Goal: Task Accomplishment & Management: Complete application form

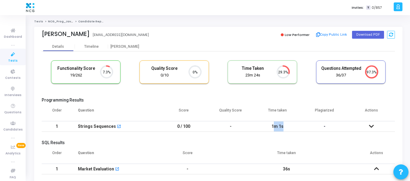
click at [12, 56] on icon at bounding box center [13, 55] width 13 height 8
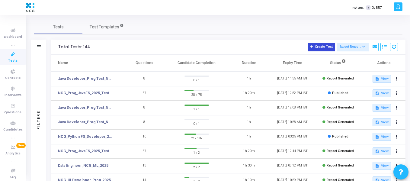
click at [318, 47] on button "Create Test" at bounding box center [321, 47] width 27 height 8
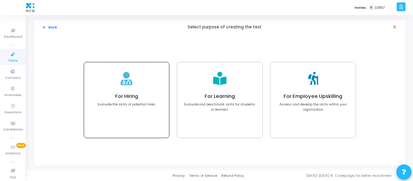
click at [133, 92] on div "For Hiring Evaluate the skills of potential hires" at bounding box center [126, 100] width 85 height 76
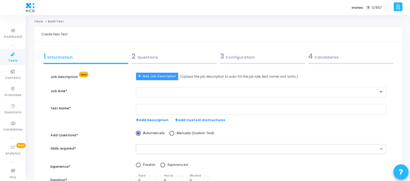
click at [161, 77] on span "Add Job Description" at bounding box center [159, 76] width 33 height 5
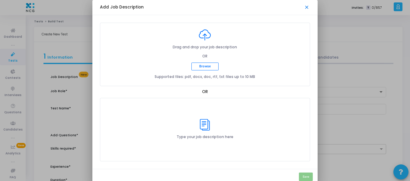
click at [308, 6] on mat-icon "close" at bounding box center [307, 8] width 6 height 6
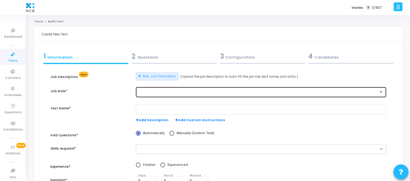
click at [222, 91] on div at bounding box center [258, 92] width 240 height 4
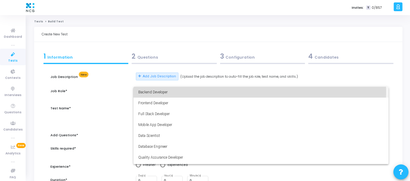
click at [220, 92] on span "Backend Developer" at bounding box center [260, 92] width 245 height 11
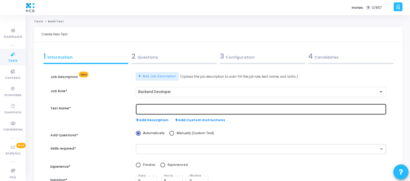
click at [210, 104] on div at bounding box center [260, 108] width 245 height 11
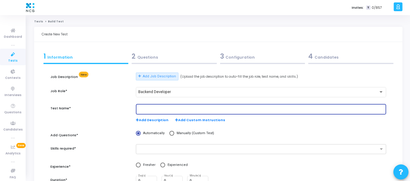
paste input "Chatbot, Conversational AI Engineer"
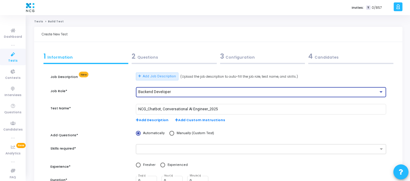
click at [166, 92] on span "Backend Developer" at bounding box center [154, 92] width 33 height 4
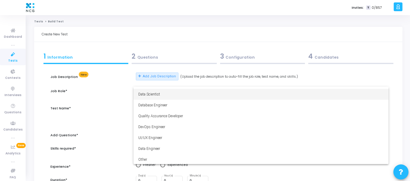
scroll to position [42, 0]
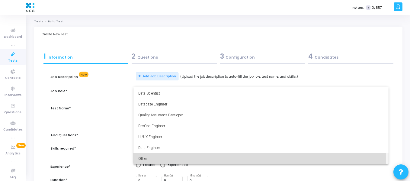
click at [142, 160] on span "Other" at bounding box center [260, 158] width 245 height 11
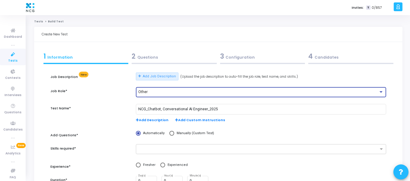
click at [152, 90] on div "Other" at bounding box center [258, 92] width 240 height 4
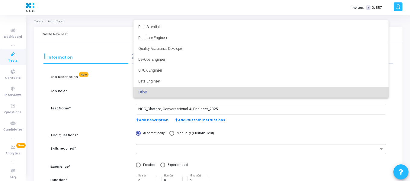
scroll to position [0, 0]
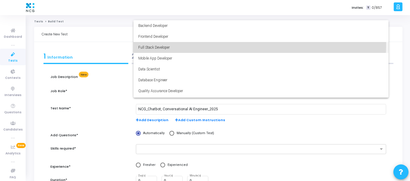
click at [163, 43] on span "Full Stack Developer" at bounding box center [260, 47] width 245 height 11
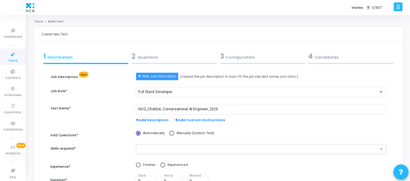
click at [163, 79] on button "Add Job Description" at bounding box center [157, 77] width 43 height 8
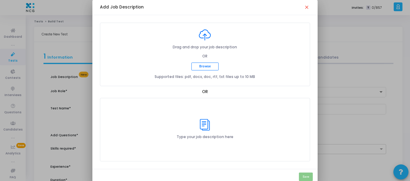
click at [215, 124] on div "Type your job description here" at bounding box center [205, 129] width 57 height 21
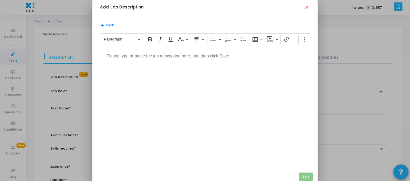
click at [189, 99] on div "Editor editing area: main" at bounding box center [205, 103] width 211 height 116
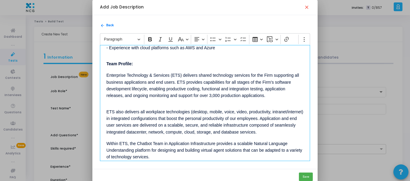
scroll to position [420, 0]
drag, startPoint x: 107, startPoint y: 75, endPoint x: 182, endPoint y: 75, distance: 75.5
click at [182, 75] on span "Enterprise Technology & Services (ETS) delivers shared technology services for …" at bounding box center [203, 85] width 193 height 25
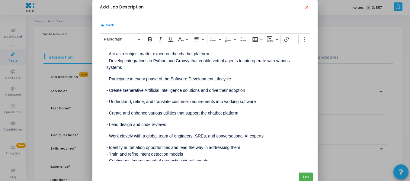
scroll to position [0, 0]
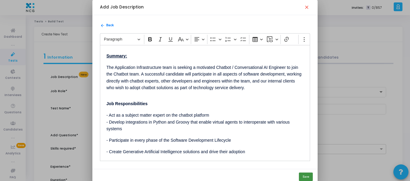
click at [308, 180] on button "Save" at bounding box center [306, 176] width 14 height 8
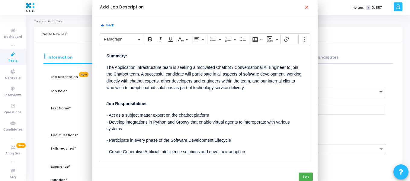
type input "Chatbot / Conversational AI Engineer Assessment"
radio input "true"
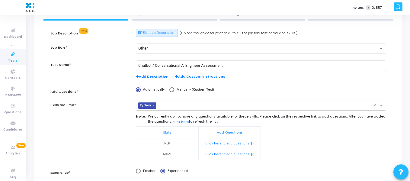
scroll to position [44, 0]
click at [231, 153] on button "Click here to add questions open_in_new" at bounding box center [230, 154] width 50 height 6
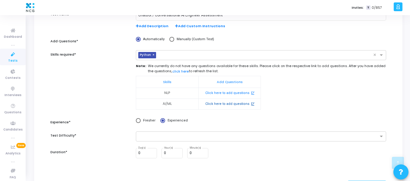
scroll to position [94, 0]
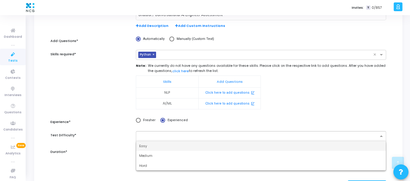
click at [182, 136] on input "text" at bounding box center [258, 136] width 239 height 5
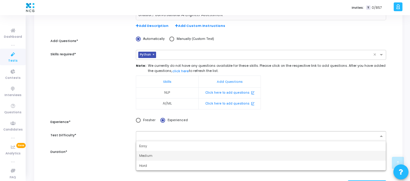
click at [171, 158] on div "Medium" at bounding box center [261, 156] width 250 height 10
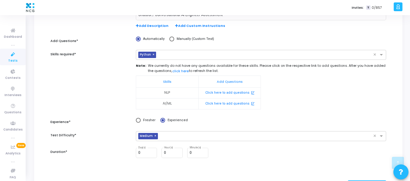
click at [91, 95] on div "Skills required*" at bounding box center [89, 83] width 85 height 66
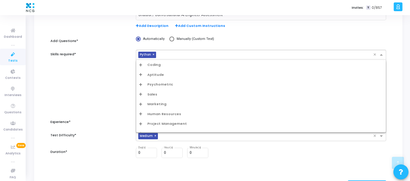
click at [185, 57] on input "text" at bounding box center [266, 55] width 215 height 5
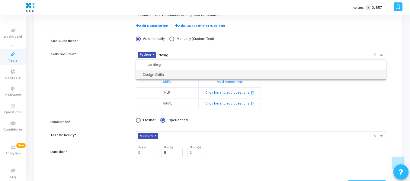
type input "design"
click at [149, 75] on div "Design Skills" at bounding box center [263, 74] width 240 height 5
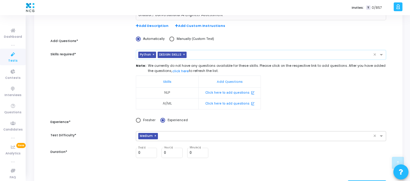
click at [217, 56] on input "text" at bounding box center [281, 55] width 184 height 5
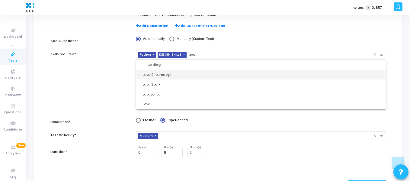
type input "Java"
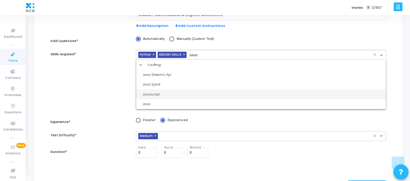
click at [160, 93] on div "Javascript" at bounding box center [263, 94] width 240 height 5
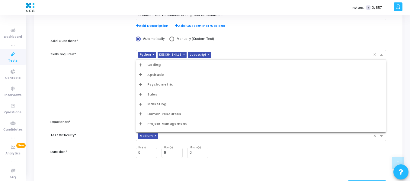
click at [231, 53] on input "text" at bounding box center [294, 55] width 160 height 5
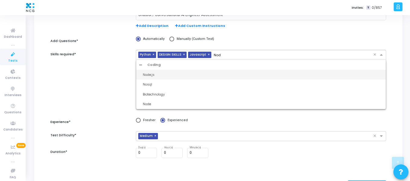
type input "Node"
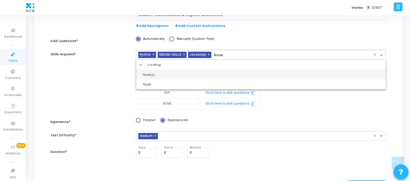
click at [172, 75] on div "Node.js" at bounding box center [263, 74] width 240 height 5
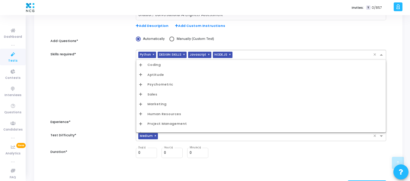
click at [260, 56] on input "text" at bounding box center [304, 55] width 138 height 5
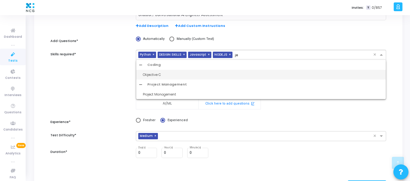
type input "j"
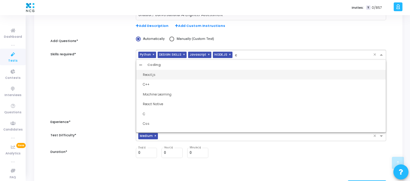
type input "ci"
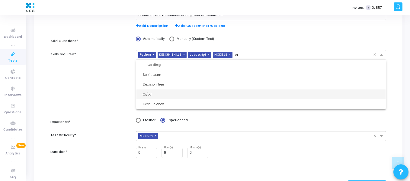
click at [152, 96] on div "Ci/cd" at bounding box center [263, 94] width 240 height 5
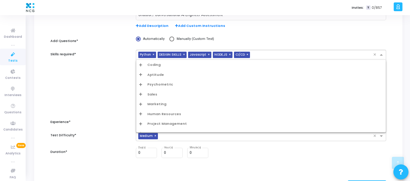
click at [257, 58] on div at bounding box center [313, 56] width 122 height 6
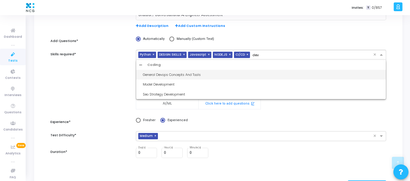
type input "devo"
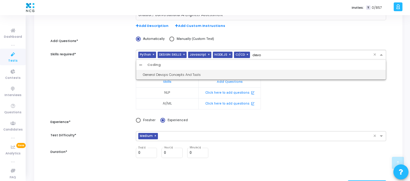
click at [200, 73] on div "General Devops Concepts And Tools" at bounding box center [263, 74] width 240 height 5
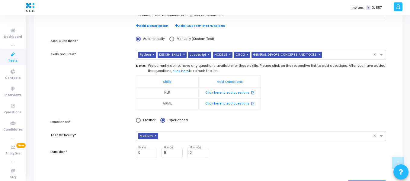
click at [91, 81] on div "Skills required*" at bounding box center [89, 83] width 85 height 66
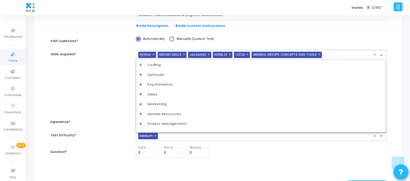
click at [329, 60] on ng-select "× Python × DESIGN SKILLS × Javascript × NODE.JS × CI/CD × GENERAL DEVOPS CONCEP…" at bounding box center [261, 55] width 250 height 10
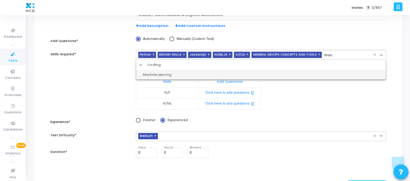
type input "mach"
click at [163, 73] on div "Machine Learning" at bounding box center [263, 74] width 240 height 5
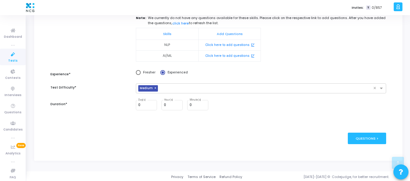
scroll to position [143, 0]
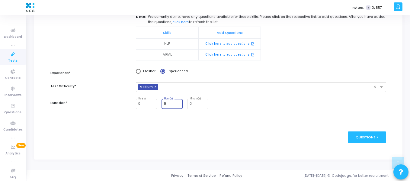
click at [172, 105] on input "0" at bounding box center [172, 104] width 16 height 4
type input "1"
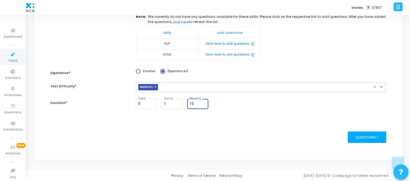
type input "10"
click at [376, 137] on div "Questions >" at bounding box center [367, 136] width 38 height 11
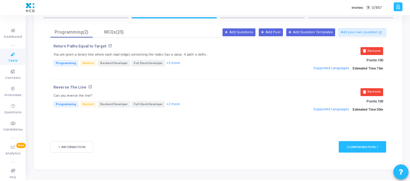
scroll to position [46, 0]
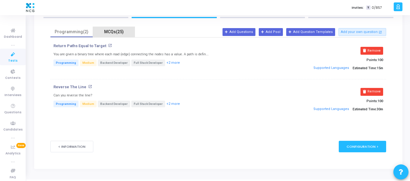
click at [111, 31] on div "MCQs(25)" at bounding box center [113, 32] width 35 height 6
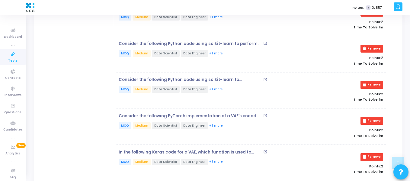
scroll to position [750, 0]
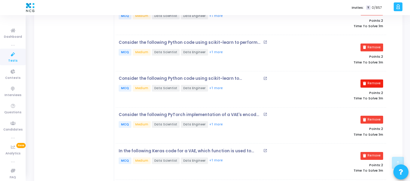
click at [371, 84] on button "Remove" at bounding box center [372, 83] width 23 height 8
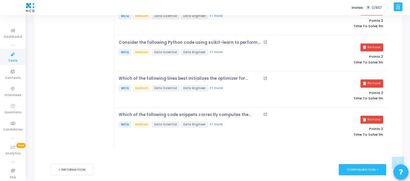
click at [371, 84] on button "Remove" at bounding box center [372, 83] width 23 height 8
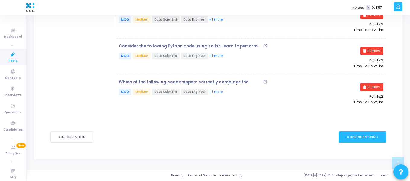
click at [371, 84] on button "Remove" at bounding box center [372, 87] width 23 height 8
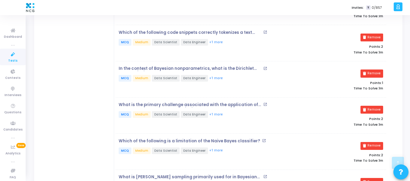
scroll to position [194, 0]
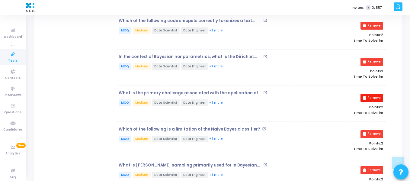
click at [371, 98] on button "Remove" at bounding box center [372, 98] width 23 height 8
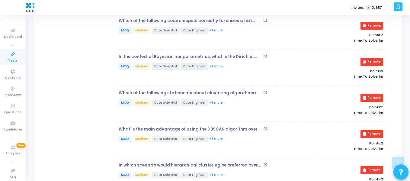
click at [371, 98] on button "Remove" at bounding box center [372, 98] width 23 height 8
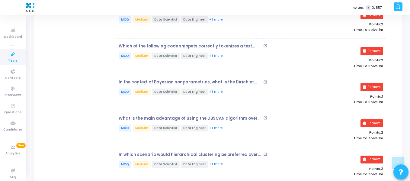
scroll to position [169, 0]
click at [373, 84] on button "Remove" at bounding box center [372, 87] width 23 height 8
click at [373, 119] on button "Remove" at bounding box center [372, 123] width 23 height 8
click at [373, 84] on button "Remove" at bounding box center [372, 87] width 23 height 8
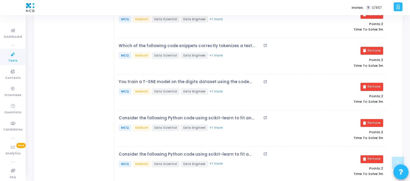
click at [373, 84] on button "Remove" at bounding box center [372, 87] width 23 height 8
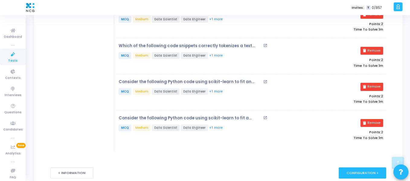
click at [373, 84] on button "Remove" at bounding box center [372, 87] width 23 height 8
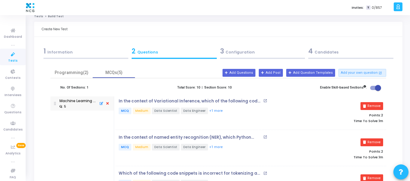
scroll to position [4, 0]
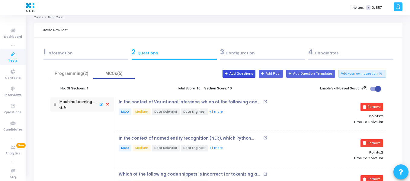
click at [246, 71] on button "Add Questions" at bounding box center [239, 74] width 33 height 8
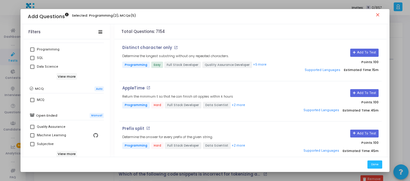
scroll to position [118, 0]
click at [63, 75] on h6 "View more" at bounding box center [66, 76] width 21 height 7
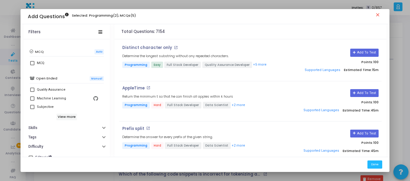
scroll to position [160, 0]
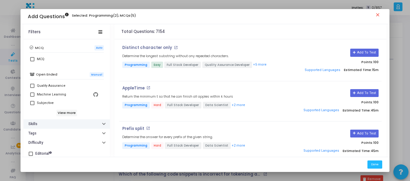
click at [56, 124] on button "Skills" at bounding box center [67, 123] width 86 height 9
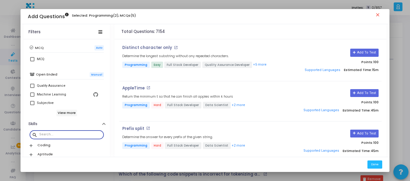
click at [63, 135] on input "text" at bounding box center [70, 135] width 62 height 4
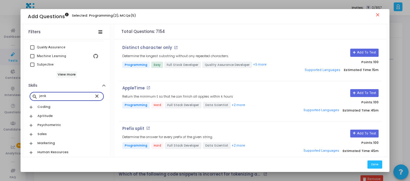
scroll to position [210, 0]
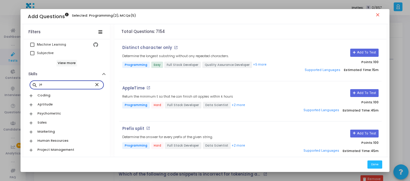
type input "j"
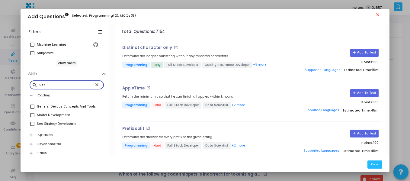
type input "dev"
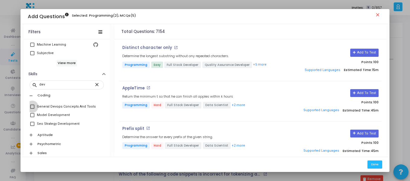
click at [30, 105] on span at bounding box center [32, 107] width 4 height 4
click at [32, 109] on input "General Devops Concepts And Tools" at bounding box center [32, 109] width 0 height 0
checkbox input "true"
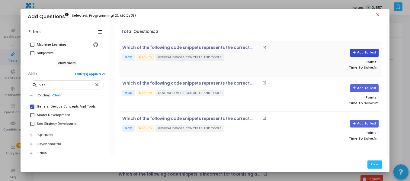
click at [368, 52] on button "Add To Test" at bounding box center [364, 53] width 28 height 8
click at [366, 85] on button "Add To Test" at bounding box center [364, 88] width 28 height 8
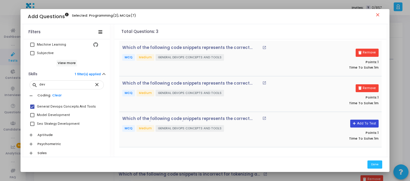
click at [363, 120] on button "Add To Test" at bounding box center [364, 124] width 28 height 8
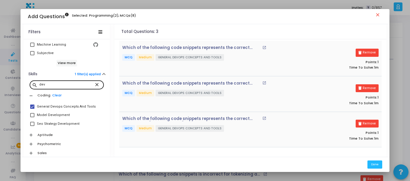
click at [94, 82] on mat-icon "close" at bounding box center [97, 84] width 7 height 5
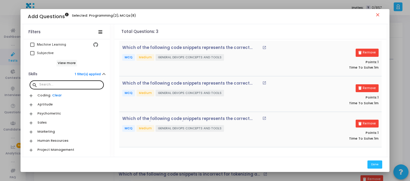
click at [54, 95] on link "Clear" at bounding box center [56, 95] width 9 height 4
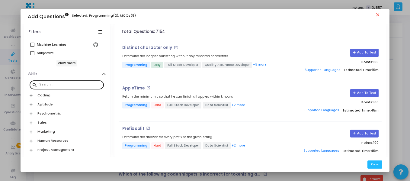
click at [66, 85] on input "text" at bounding box center [70, 85] width 62 height 4
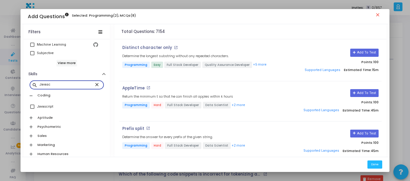
type input "Javasc"
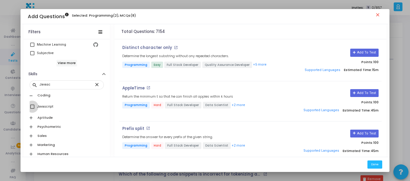
click at [32, 108] on span at bounding box center [32, 107] width 4 height 4
click at [32, 109] on input "Javascript" at bounding box center [32, 109] width 0 height 0
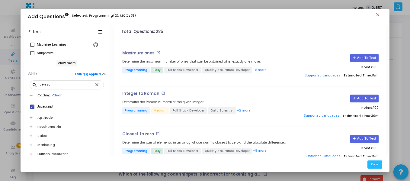
scroll to position [608, 0]
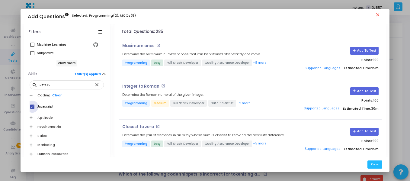
click at [32, 107] on span at bounding box center [32, 107] width 4 height 4
click at [32, 109] on input "Javascript" at bounding box center [32, 109] width 0 height 0
checkbox input "false"
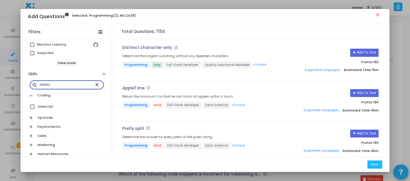
click at [44, 84] on input "Javasc" at bounding box center [66, 85] width 55 height 4
type input "node"
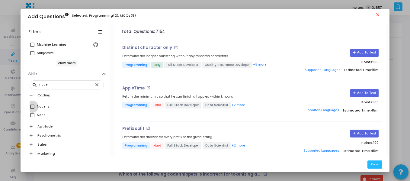
click at [32, 106] on span at bounding box center [32, 107] width 4 height 4
click at [32, 109] on input "Node.js" at bounding box center [32, 109] width 0 height 0
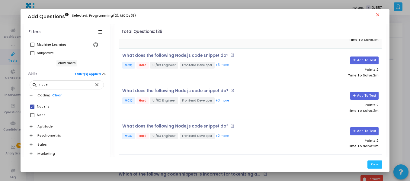
scroll to position [28, 0]
click at [358, 60] on button "Add To Test" at bounding box center [364, 60] width 28 height 8
click at [355, 96] on icon at bounding box center [354, 95] width 3 height 3
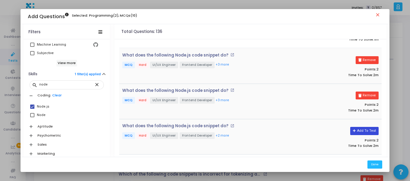
click at [361, 130] on button "Add To Test" at bounding box center [364, 131] width 28 height 8
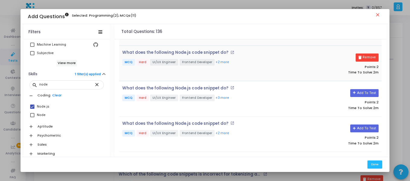
scroll to position [103, 0]
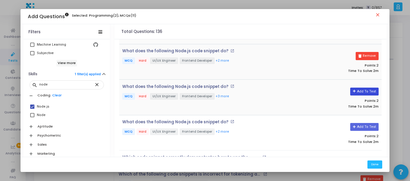
click at [367, 91] on button "Add To Test" at bounding box center [364, 92] width 28 height 8
click at [363, 125] on button "Add To Test" at bounding box center [364, 127] width 28 height 8
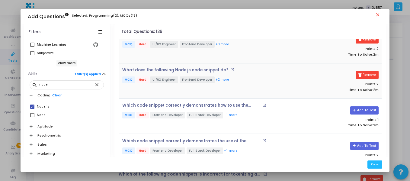
scroll to position [160, 0]
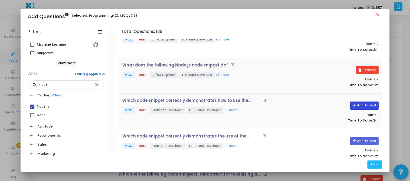
click at [355, 107] on icon at bounding box center [354, 105] width 3 height 3
click at [364, 67] on button "Remove" at bounding box center [367, 70] width 23 height 8
click at [32, 106] on span at bounding box center [32, 107] width 4 height 4
click at [32, 109] on input "Node.js" at bounding box center [32, 109] width 0 height 0
checkbox input "false"
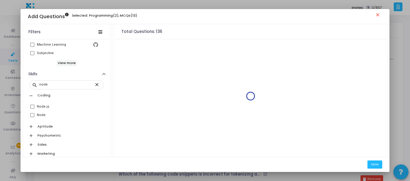
scroll to position [0, 0]
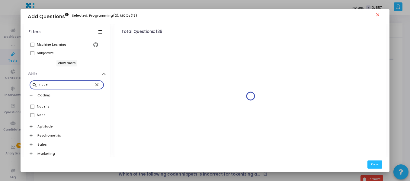
click at [64, 85] on input "node" at bounding box center [66, 85] width 55 height 4
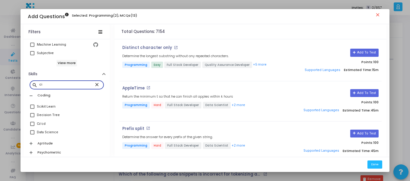
type input "ci"
click at [32, 124] on span at bounding box center [32, 124] width 4 height 4
click at [32, 126] on input "Ci/cd" at bounding box center [32, 126] width 0 height 0
checkbox input "true"
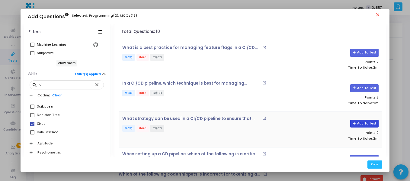
click at [358, 123] on button "Add To Test" at bounding box center [364, 124] width 28 height 8
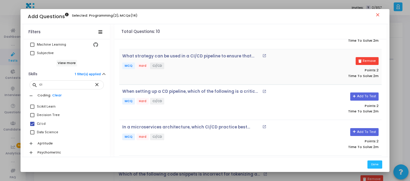
scroll to position [63, 0]
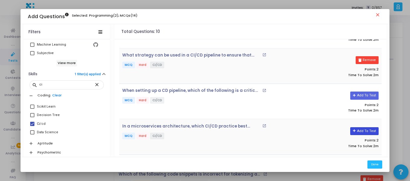
click at [359, 131] on button "Add To Test" at bounding box center [364, 131] width 28 height 8
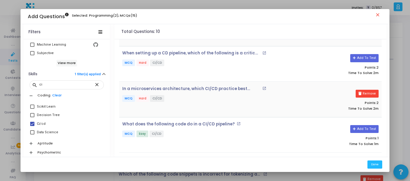
scroll to position [101, 0]
click at [359, 131] on button "Add To Test" at bounding box center [364, 129] width 28 height 8
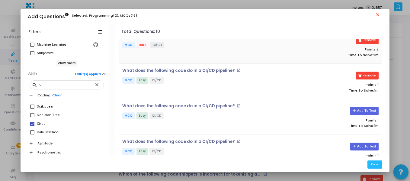
scroll to position [160, 0]
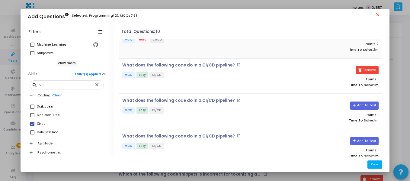
click at [375, 167] on button "Done" at bounding box center [375, 164] width 15 height 8
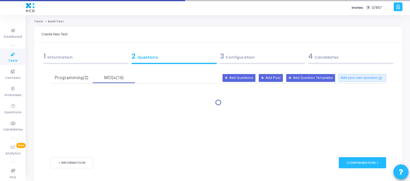
scroll to position [4, 0]
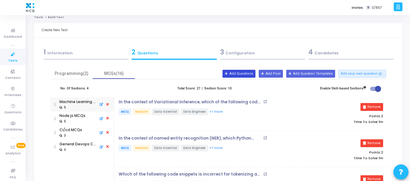
click at [243, 72] on button "Add Questions" at bounding box center [239, 74] width 33 height 8
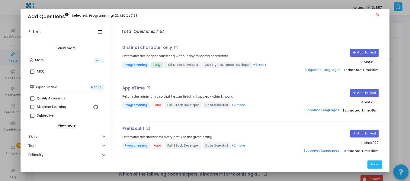
scroll to position [146, 0]
click at [51, 145] on button "Tags" at bounding box center [67, 144] width 86 height 9
click at [61, 124] on h6 "View more" at bounding box center [66, 125] width 21 height 7
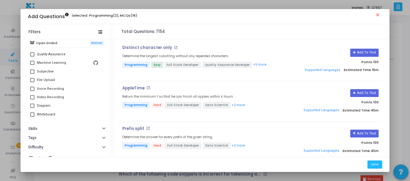
scroll to position [197, 0]
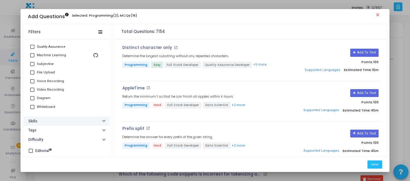
click at [70, 124] on button "Skills" at bounding box center [67, 121] width 86 height 9
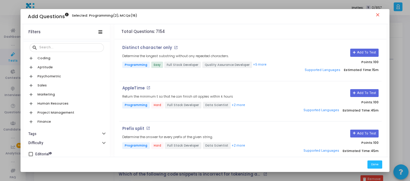
scroll to position [285, 0]
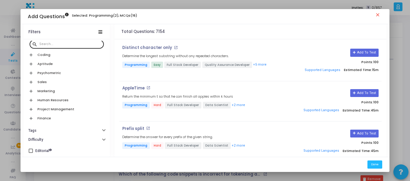
click at [69, 45] on input "text" at bounding box center [70, 44] width 62 height 4
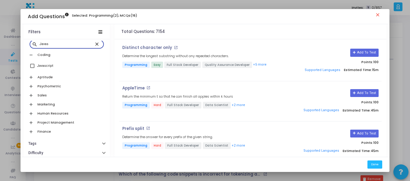
type input "Javas"
click at [31, 66] on span at bounding box center [32, 66] width 4 height 4
click at [32, 68] on input "Javascript" at bounding box center [32, 68] width 0 height 0
checkbox input "true"
click at [44, 44] on input "Javas" at bounding box center [66, 44] width 55 height 4
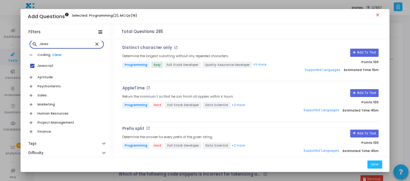
click at [44, 44] on input "Javas" at bounding box center [66, 44] width 55 height 4
type input "Angular"
click at [30, 66] on span at bounding box center [32, 66] width 4 height 4
click at [32, 68] on input "Angular" at bounding box center [32, 68] width 0 height 0
checkbox input "true"
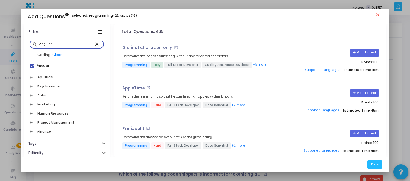
click at [45, 45] on input "Angular" at bounding box center [66, 44] width 55 height 4
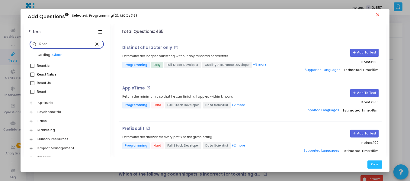
type input "Reac"
click at [31, 66] on span at bounding box center [32, 66] width 4 height 4
click at [32, 68] on input "React.js" at bounding box center [32, 68] width 0 height 0
checkbox input "true"
click at [31, 85] on span at bounding box center [32, 83] width 4 height 4
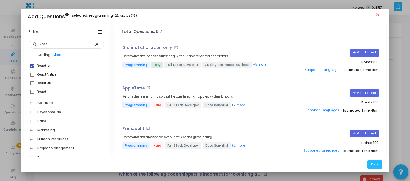
click at [32, 85] on input "React Js" at bounding box center [32, 85] width 0 height 0
checkbox input "true"
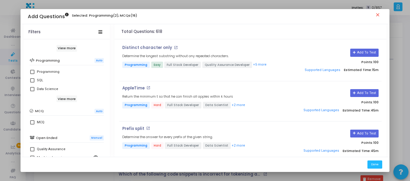
scroll to position [95, 0]
click at [31, 122] on span at bounding box center [32, 123] width 4 height 4
click at [32, 125] on input "MCQ" at bounding box center [32, 125] width 0 height 0
checkbox input "true"
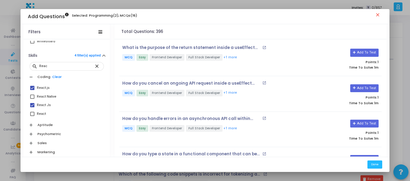
scroll to position [324, 0]
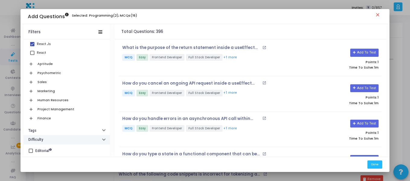
click at [45, 140] on button "Difficulty" at bounding box center [67, 139] width 86 height 9
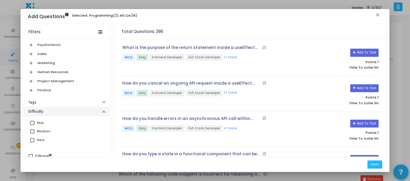
scroll to position [352, 0]
click at [38, 140] on div "Hard" at bounding box center [41, 139] width 8 height 7
click at [32, 142] on input "Hard" at bounding box center [32, 142] width 0 height 0
checkbox input "true"
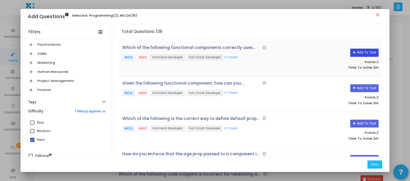
click at [354, 54] on icon at bounding box center [354, 52] width 3 height 3
click at [363, 120] on button "Add To Test" at bounding box center [364, 124] width 28 height 8
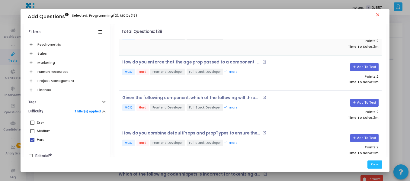
scroll to position [94, 0]
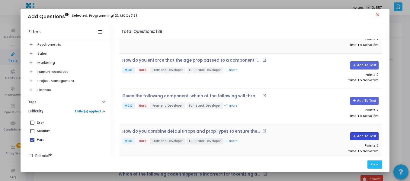
click at [363, 138] on button "Add To Test" at bounding box center [364, 136] width 28 height 8
click at [355, 69] on button "Add To Test" at bounding box center [364, 65] width 28 height 8
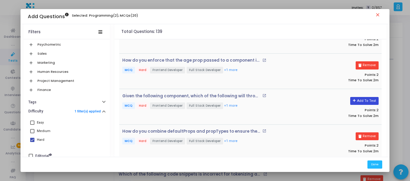
click at [365, 98] on button "Add To Test" at bounding box center [364, 101] width 28 height 8
click at [375, 163] on button "Done" at bounding box center [375, 164] width 15 height 8
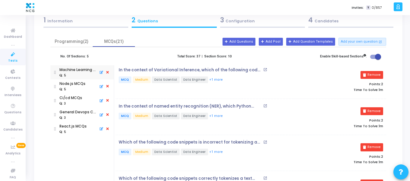
scroll to position [0, 0]
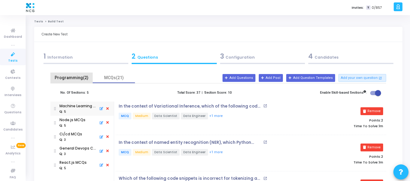
click at [70, 77] on div "Programming(2)" at bounding box center [71, 78] width 35 height 6
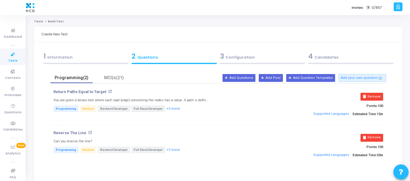
scroll to position [55, 0]
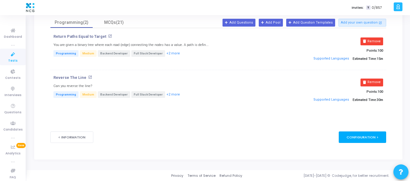
click at [357, 137] on div "Configuration >" at bounding box center [362, 136] width 47 height 11
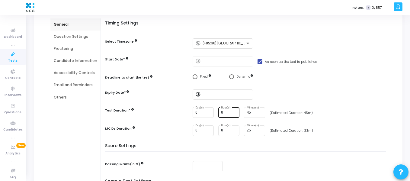
scroll to position [62, 0]
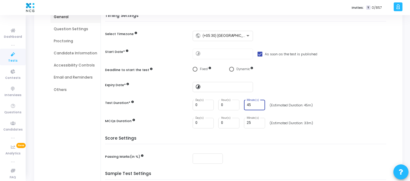
click at [253, 104] on input "45" at bounding box center [255, 105] width 16 height 4
click at [259, 106] on input "44" at bounding box center [255, 105] width 16 height 4
click at [259, 106] on input "43" at bounding box center [255, 105] width 16 height 4
click at [259, 106] on input "42" at bounding box center [255, 105] width 16 height 4
click at [259, 106] on input "41" at bounding box center [255, 105] width 16 height 4
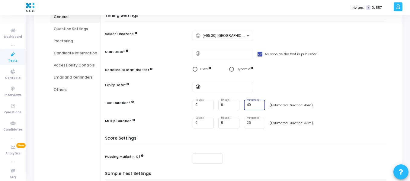
click at [259, 106] on input "40" at bounding box center [255, 105] width 16 height 4
click at [259, 106] on input "39" at bounding box center [255, 105] width 16 height 4
type input "40"
click at [259, 103] on input "40" at bounding box center [255, 105] width 16 height 4
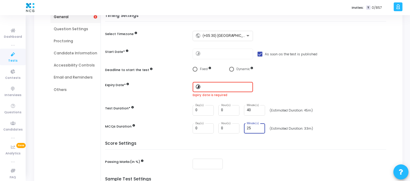
click at [256, 124] on div "25 Minute(s)" at bounding box center [255, 127] width 16 height 11
type input "2"
type input "30"
click at [298, 144] on h5 "Score Settings" at bounding box center [247, 145] width 284 height 8
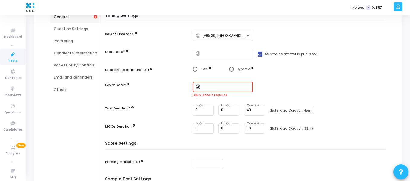
click at [197, 85] on mat-icon "timelapse" at bounding box center [198, 87] width 7 height 7
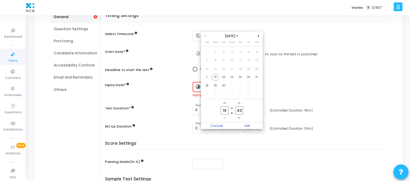
scroll to position [0, 0]
click at [221, 84] on span "30" at bounding box center [224, 86] width 8 height 8
click at [259, 35] on icon "Next month" at bounding box center [258, 36] width 2 height 2
click at [247, 83] on span "31" at bounding box center [249, 86] width 8 height 8
click at [225, 102] on icon "Add a hour" at bounding box center [225, 103] width 2 height 2
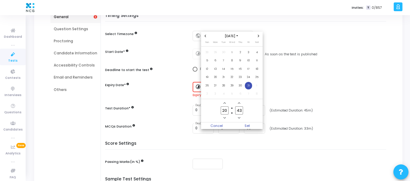
click at [225, 102] on icon "Add a hour" at bounding box center [225, 103] width 2 height 2
type input "23"
click at [246, 124] on span "Set" at bounding box center [247, 125] width 31 height 7
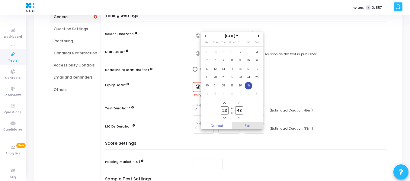
type input "[DATE] 11:43 PM"
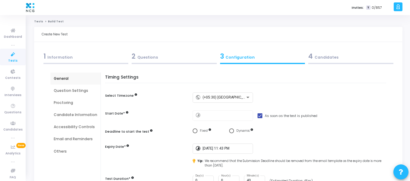
click at [78, 92] on div "Question Settings" at bounding box center [76, 90] width 44 height 5
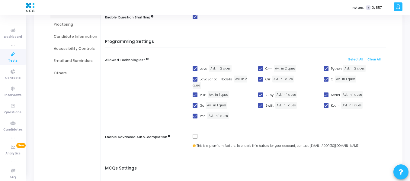
scroll to position [79, 0]
click at [196, 96] on span at bounding box center [195, 94] width 5 height 5
click at [195, 97] on input "PHP" at bounding box center [195, 97] width 0 height 0
checkbox input "false"
click at [372, 58] on link "Clear All" at bounding box center [374, 59] width 13 height 4
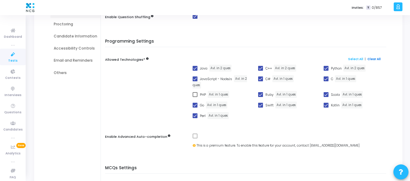
checkbox input "false"
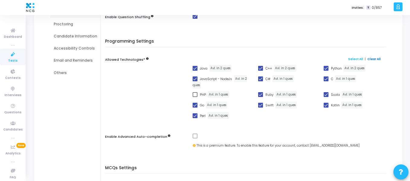
checkbox input "false"
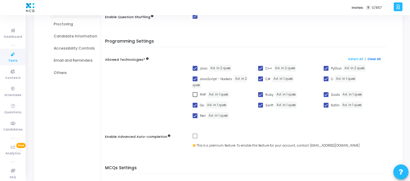
checkbox input "false"
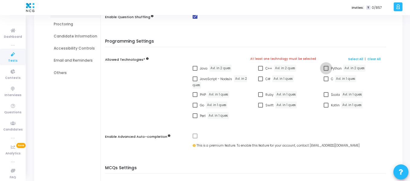
click at [326, 69] on span at bounding box center [326, 68] width 5 height 5
click at [326, 71] on input "Python" at bounding box center [326, 71] width 0 height 0
checkbox input "true"
click at [193, 78] on span at bounding box center [195, 78] width 5 height 5
click at [195, 81] on input "JavaScript - NodeJs" at bounding box center [195, 81] width 0 height 0
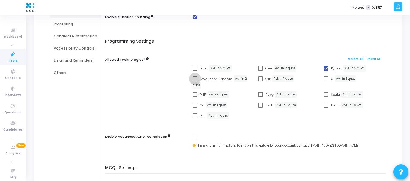
checkbox input "true"
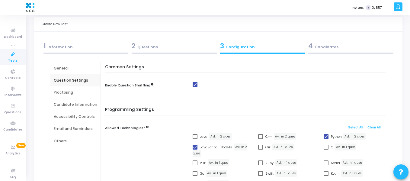
scroll to position [0, 0]
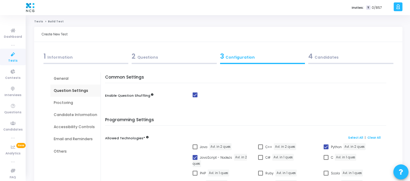
click at [63, 102] on div "Proctoring" at bounding box center [76, 102] width 44 height 5
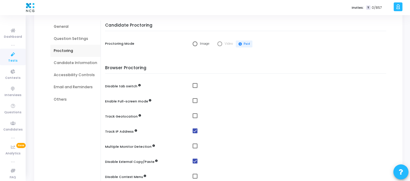
scroll to position [53, 0]
click at [194, 43] on span "Select confirmation" at bounding box center [195, 43] width 5 height 5
click at [194, 43] on input "Image" at bounding box center [195, 43] width 5 height 5
radio input "true"
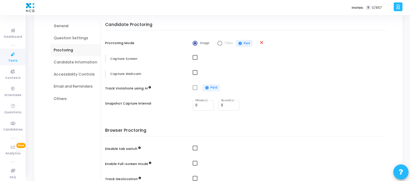
click at [197, 55] on mat-checkbox at bounding box center [291, 57] width 197 height 5
click at [194, 71] on span at bounding box center [195, 72] width 5 height 5
click at [195, 75] on input "checkbox" at bounding box center [195, 75] width 0 height 0
checkbox input "true"
click at [195, 58] on span at bounding box center [195, 57] width 5 height 5
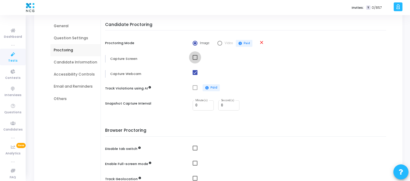
click at [195, 60] on input "checkbox" at bounding box center [195, 60] width 0 height 0
checkbox input "true"
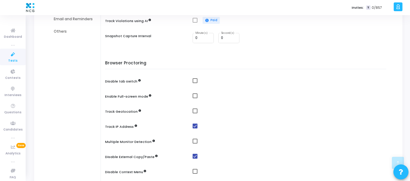
scroll to position [120, 0]
click at [203, 38] on input "0" at bounding box center [203, 38] width 16 height 4
type input "1"
click at [194, 79] on span at bounding box center [195, 80] width 5 height 5
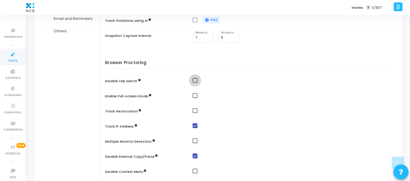
click at [195, 83] on input "checkbox" at bounding box center [195, 83] width 0 height 0
checkbox input "true"
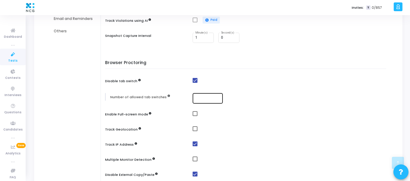
click at [198, 102] on div at bounding box center [207, 97] width 25 height 11
type input "1"
click at [194, 116] on div at bounding box center [291, 115] width 197 height 8
click at [194, 115] on span at bounding box center [195, 113] width 5 height 5
click at [195, 116] on input "checkbox" at bounding box center [195, 116] width 0 height 0
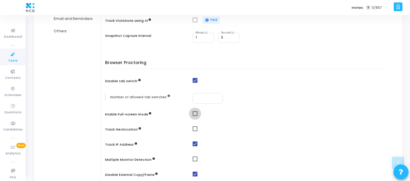
checkbox input "true"
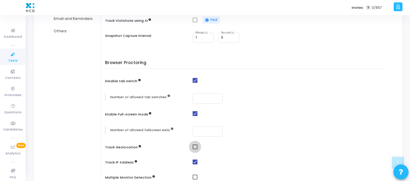
click at [193, 146] on span at bounding box center [195, 146] width 5 height 5
click at [195, 149] on input "checkbox" at bounding box center [195, 149] width 0 height 0
checkbox input "true"
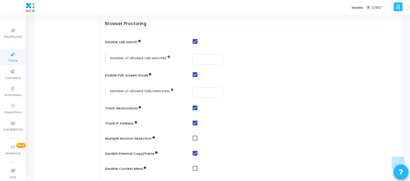
scroll to position [160, 0]
click at [194, 140] on span at bounding box center [195, 137] width 5 height 5
click at [195, 140] on input "checkbox" at bounding box center [195, 140] width 0 height 0
checkbox input "true"
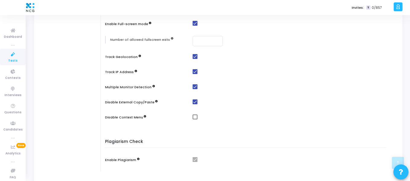
scroll to position [211, 0]
click at [194, 116] on span at bounding box center [195, 116] width 5 height 5
click at [195, 119] on input "checkbox" at bounding box center [195, 119] width 0 height 0
checkbox input "true"
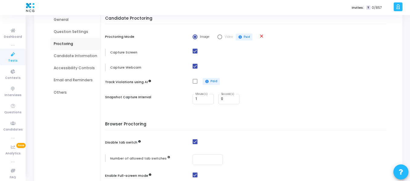
scroll to position [58, 0]
click at [59, 55] on div "Candidate Information" at bounding box center [76, 56] width 44 height 5
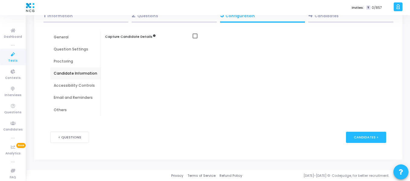
click at [66, 84] on div "Accessibility Controls" at bounding box center [76, 85] width 44 height 5
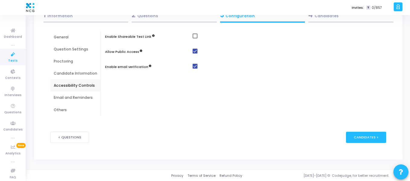
click at [67, 97] on div "Email and Reminders" at bounding box center [76, 97] width 44 height 5
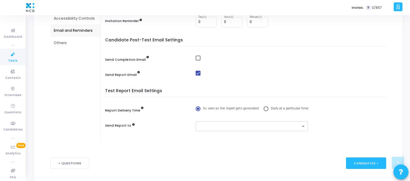
scroll to position [113, 0]
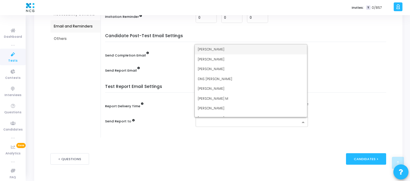
click at [235, 119] on div at bounding box center [248, 122] width 104 height 8
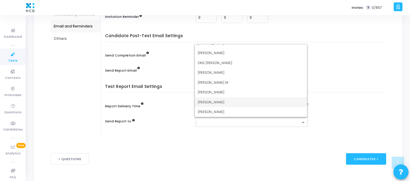
click at [214, 105] on div "[PERSON_NAME]" at bounding box center [251, 102] width 112 height 10
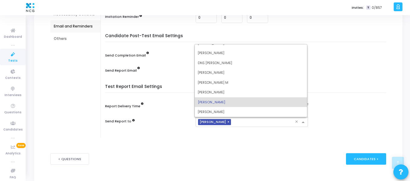
click at [243, 119] on div "× [PERSON_NAME]" at bounding box center [245, 122] width 99 height 9
click at [229, 114] on div "[PERSON_NAME]" at bounding box center [251, 112] width 112 height 10
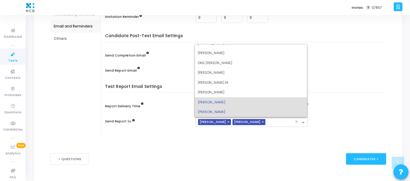
click at [261, 119] on div "× [PERSON_NAME] × [PERSON_NAME]" at bounding box center [245, 122] width 99 height 9
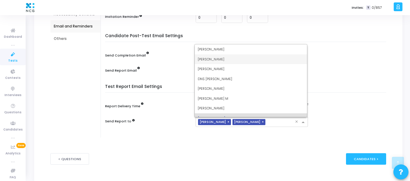
click at [221, 60] on div "[PERSON_NAME]" at bounding box center [251, 59] width 112 height 10
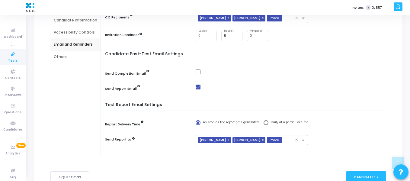
scroll to position [94, 0]
click at [207, 36] on input "0" at bounding box center [206, 36] width 16 height 4
type input "1"
type input "2"
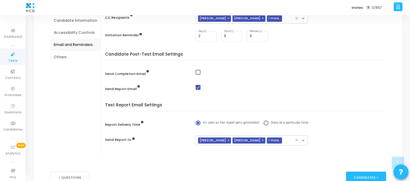
click at [301, 45] on div "Candidate Pre-Test Email Settings Email Invitation Template Edit Template CC Re…" at bounding box center [247, 15] width 278 height 69
click at [363, 179] on div "Candidates >" at bounding box center [366, 177] width 40 height 11
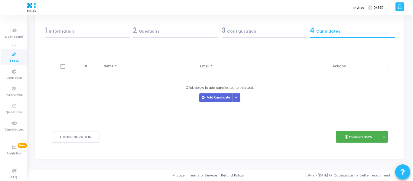
scroll to position [0, 0]
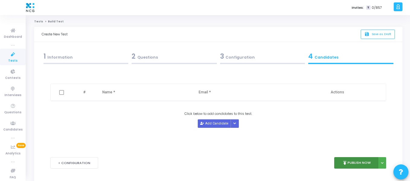
click at [358, 159] on button "publish Publish Now" at bounding box center [356, 163] width 44 height 12
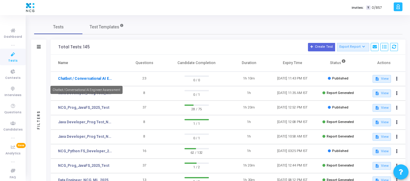
click at [95, 78] on link "Chatbot / Conversational AI Engineer Assessment" at bounding box center [86, 78] width 56 height 5
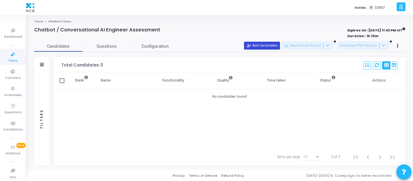
click at [268, 45] on button "person_add_alt Add Candidates" at bounding box center [262, 46] width 36 height 8
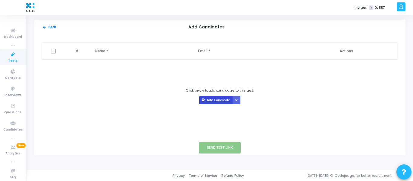
click at [214, 99] on button "Add Candidate" at bounding box center [215, 100] width 33 height 8
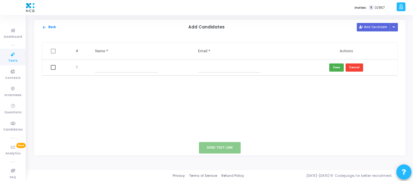
click at [112, 71] on input "text" at bounding box center [126, 68] width 63 height 10
paste input "RAJKUMAR D"
type input "RAJKUMAR D"
paste input "[EMAIL_ADDRESS][DOMAIN_NAME]"
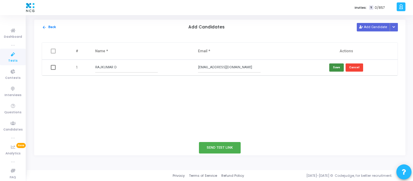
type input "[EMAIL_ADDRESS][DOMAIN_NAME]"
click at [336, 67] on button "Save" at bounding box center [336, 67] width 15 height 8
click at [367, 29] on button "Add Candidate" at bounding box center [372, 27] width 33 height 8
click at [238, 85] on input "text" at bounding box center [229, 84] width 63 height 10
paste input "[EMAIL_ADDRESS][DOMAIN_NAME]"
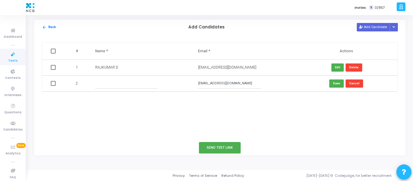
type input "[EMAIL_ADDRESS][DOMAIN_NAME]"
click at [118, 87] on input "text" at bounding box center [126, 84] width 63 height 10
paste input "kprakasheee35gmailcom"
type input "[PERSON_NAME]"
click at [337, 83] on button "Save" at bounding box center [336, 83] width 15 height 8
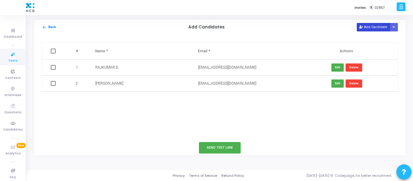
click at [367, 27] on button "Add Candidate" at bounding box center [372, 27] width 33 height 8
click at [124, 98] on input "text" at bounding box center [126, 100] width 63 height 10
paste input "[PERSON_NAME]"
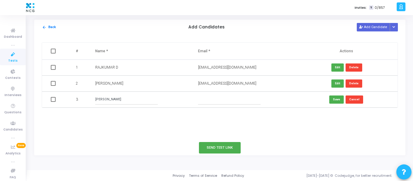
type input "[PERSON_NAME]"
paste input "[EMAIL_ADDRESS][DOMAIN_NAME]"
type input "[EMAIL_ADDRESS][DOMAIN_NAME]"
click at [334, 99] on button "Save" at bounding box center [336, 99] width 15 height 8
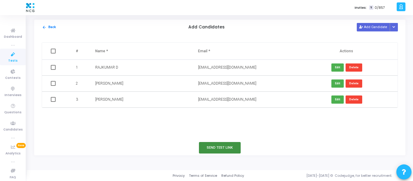
click at [231, 146] on button "Send Test Link" at bounding box center [220, 147] width 42 height 11
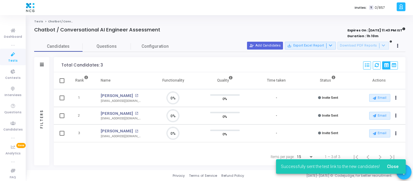
scroll to position [3, 3]
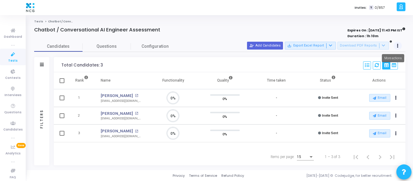
click at [399, 45] on button at bounding box center [397, 46] width 8 height 8
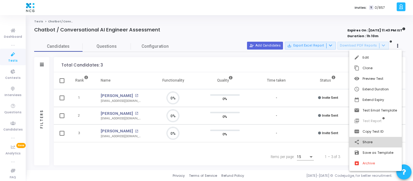
click at [368, 142] on button "share Share" at bounding box center [375, 142] width 53 height 11
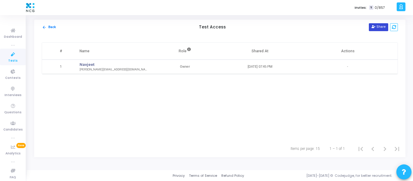
click at [379, 26] on button "Share" at bounding box center [378, 27] width 19 height 8
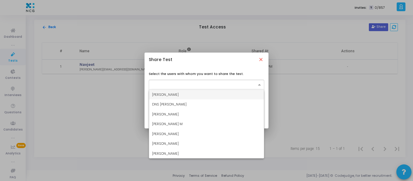
click at [218, 87] on input "text" at bounding box center [204, 84] width 104 height 5
click at [185, 147] on div "[PERSON_NAME]" at bounding box center [206, 144] width 115 height 10
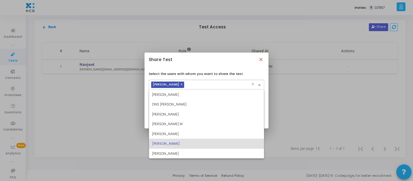
click at [241, 83] on input "text" at bounding box center [218, 84] width 65 height 5
click at [182, 153] on div "[PERSON_NAME]" at bounding box center [206, 154] width 115 height 10
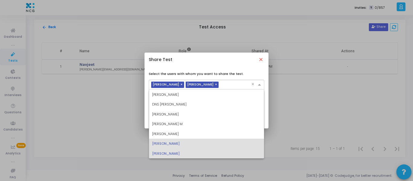
click at [230, 85] on input "text" at bounding box center [236, 84] width 30 height 5
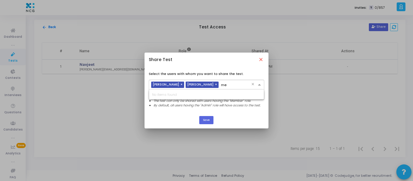
type input "m"
click at [204, 66] on div "Share Test close" at bounding box center [206, 60] width 124 height 15
click at [213, 123] on button "Save" at bounding box center [206, 120] width 14 height 8
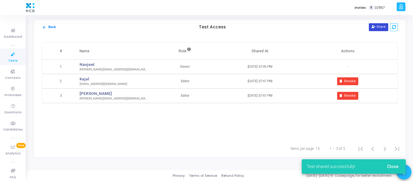
click at [378, 26] on button "Share" at bounding box center [378, 27] width 19 height 8
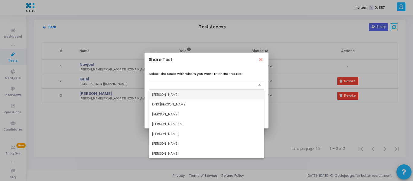
click at [212, 87] on input "text" at bounding box center [204, 84] width 104 height 5
type input "m"
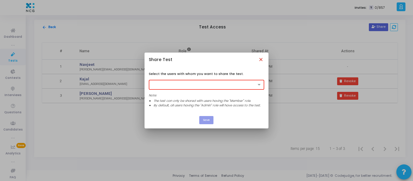
click at [260, 59] on mat-icon "close" at bounding box center [261, 60] width 6 height 6
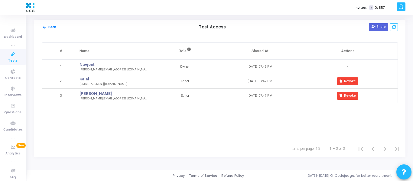
click at [8, 58] on span "Tests" at bounding box center [12, 60] width 9 height 5
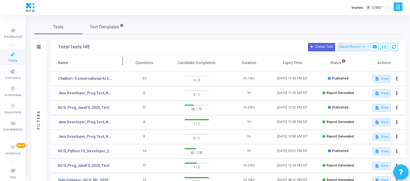
click at [93, 70] on th "Name" at bounding box center [87, 63] width 72 height 17
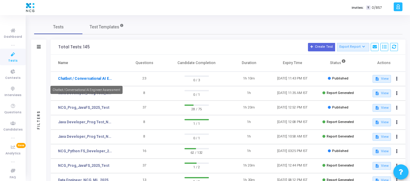
click at [100, 78] on link "Chatbot / Conversational AI Engineer Assessment" at bounding box center [86, 78] width 56 height 5
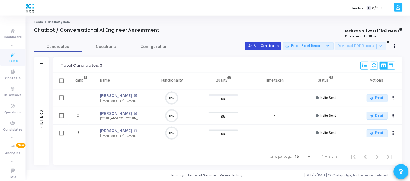
scroll to position [13, 15]
click at [269, 47] on button "person_add_alt Add Candidates" at bounding box center [265, 46] width 36 height 8
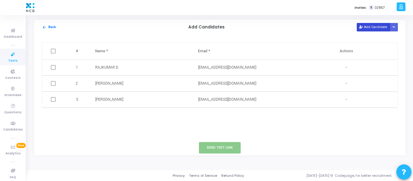
click at [362, 27] on icon at bounding box center [360, 27] width 3 height 3
click at [146, 113] on input "text" at bounding box center [126, 116] width 63 height 10
paste input "[PERSON_NAME]"
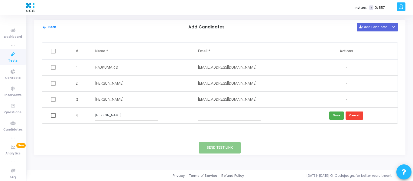
type input "[PERSON_NAME]"
paste input "[EMAIL_ADDRESS][DOMAIN_NAME]"
type input "[EMAIL_ADDRESS][DOMAIN_NAME]"
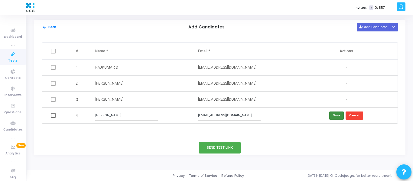
click button "Save" at bounding box center [336, 115] width 15 height 8
click at [221, 143] on button "Send Test Link" at bounding box center [220, 147] width 42 height 11
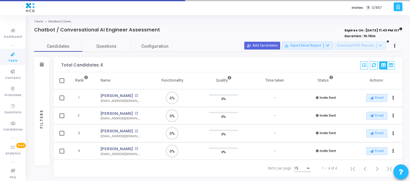
scroll to position [0, 0]
click at [4, 56] on link "Tests" at bounding box center [13, 57] width 26 height 17
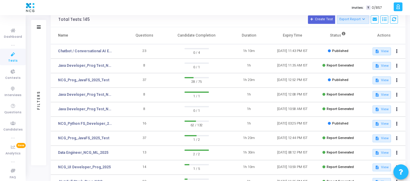
scroll to position [28, 0]
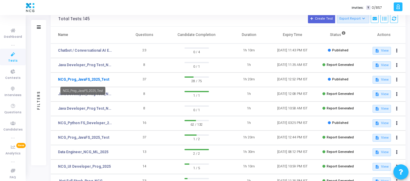
click at [97, 79] on link "NCG_Prog_JavaFS_2025_Test" at bounding box center [83, 79] width 51 height 5
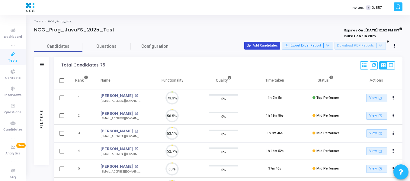
scroll to position [13, 15]
click at [272, 46] on button "person_add_alt Add Candidates" at bounding box center [262, 46] width 36 height 8
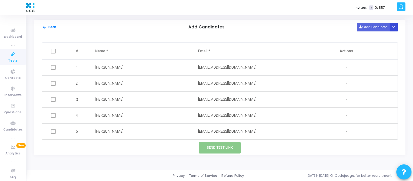
click at [395, 30] on button "Button group with nested dropdown" at bounding box center [393, 27] width 8 height 8
click at [379, 38] on button "Upload Candidate List" at bounding box center [372, 39] width 46 height 8
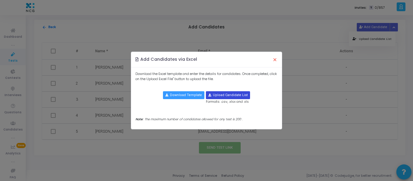
click at [220, 97] on input "file" at bounding box center [228, 95] width 44 height 7
type input "C:\fakepath\CodeJudge Test_Java.csv"
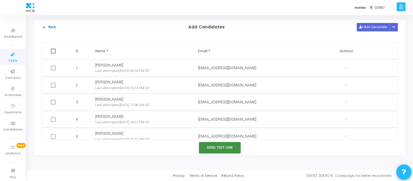
click at [225, 147] on button "Send Test Link" at bounding box center [220, 147] width 42 height 11
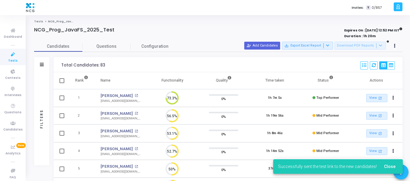
click at [13, 58] on icon at bounding box center [13, 55] width 13 height 8
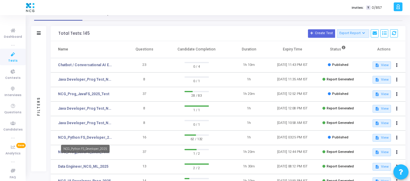
click at [85, 136] on link "NCG_Python FS_Developer_2025" at bounding box center [86, 137] width 56 height 5
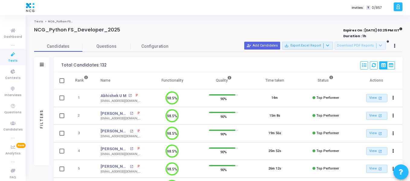
click at [12, 56] on icon at bounding box center [13, 55] width 13 height 8
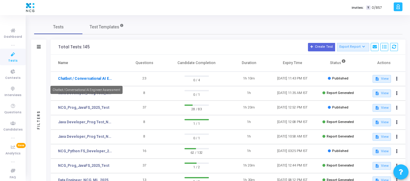
click at [93, 79] on link "Chatbot / Conversational AI Engineer Assessment" at bounding box center [86, 78] width 56 height 5
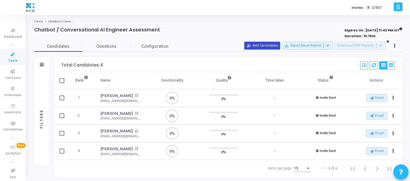
click at [270, 43] on button "person_add_alt Add Candidates" at bounding box center [262, 46] width 36 height 8
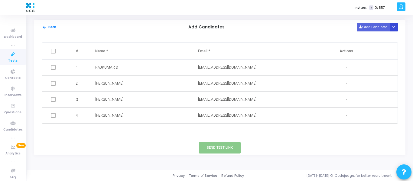
click at [393, 28] on icon "Button group with nested dropdown" at bounding box center [393, 27] width 3 height 3
click at [376, 39] on button "Upload Candidate List" at bounding box center [372, 39] width 46 height 8
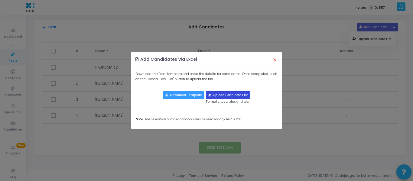
click at [227, 96] on input "file" at bounding box center [228, 95] width 44 height 7
type input "C:\fakepath\CodeJudge Test_Python.csv"
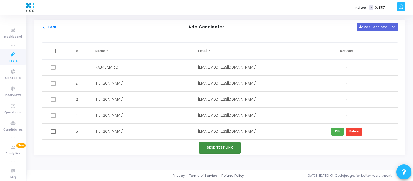
click at [218, 146] on button "Send Test Link" at bounding box center [220, 147] width 42 height 11
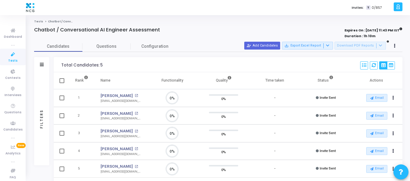
click at [143, 30] on h4 "Chatbot / Conversational AI Engineer Assessment" at bounding box center [97, 30] width 126 height 6
click at [9, 52] on icon at bounding box center [13, 55] width 13 height 8
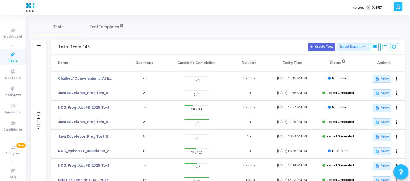
click at [6, 59] on link "Tests" at bounding box center [13, 57] width 26 height 17
click at [199, 34] on div "Tests Test Templates Filters Filters Test Name: search Status Draft Published E…" at bounding box center [218, 163] width 369 height 286
drag, startPoint x: 144, startPoint y: 27, endPoint x: 158, endPoint y: 25, distance: 14.1
click at [158, 25] on div "Tests Test Templates" at bounding box center [218, 27] width 369 height 15
